Goal: Information Seeking & Learning: Learn about a topic

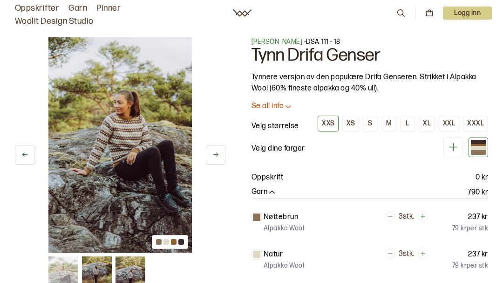
click at [85, 164] on img at bounding box center [119, 144] width 143 height 215
click at [90, 271] on img at bounding box center [97, 271] width 30 height 30
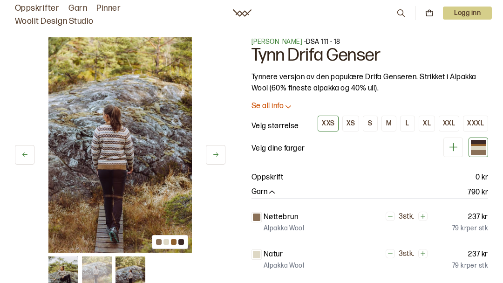
click at [136, 268] on img at bounding box center [131, 271] width 30 height 30
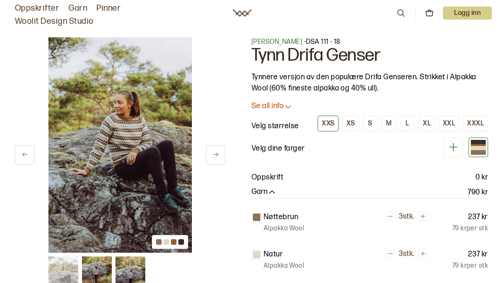
click at [40, 7] on link "Oppskrifter" at bounding box center [37, 8] width 44 height 13
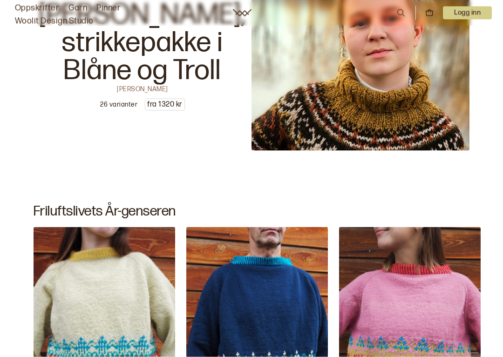
scroll to position [1635, 0]
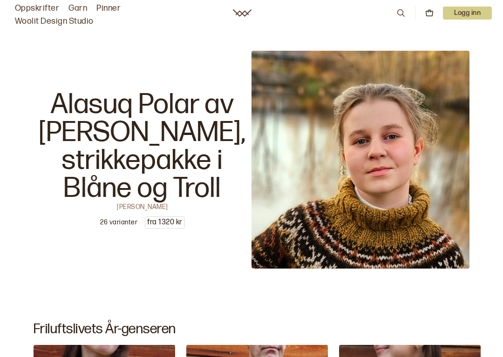
click at [330, 180] on img at bounding box center [361, 160] width 218 height 218
click at [142, 156] on p "Alasuq Polar av [PERSON_NAME], strikkepakke i Blåne og Troll" at bounding box center [143, 147] width 218 height 112
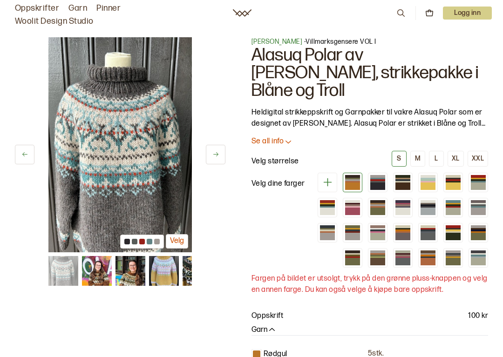
click at [130, 273] on img at bounding box center [131, 271] width 30 height 30
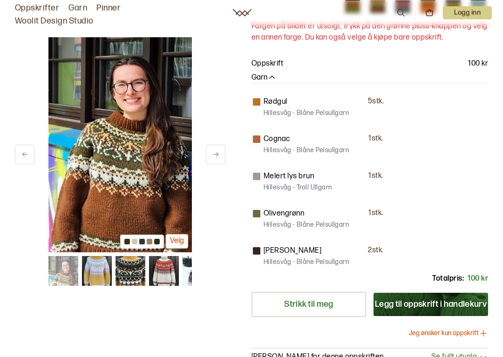
scroll to position [277, 0]
